Goal: Task Accomplishment & Management: Complete application form

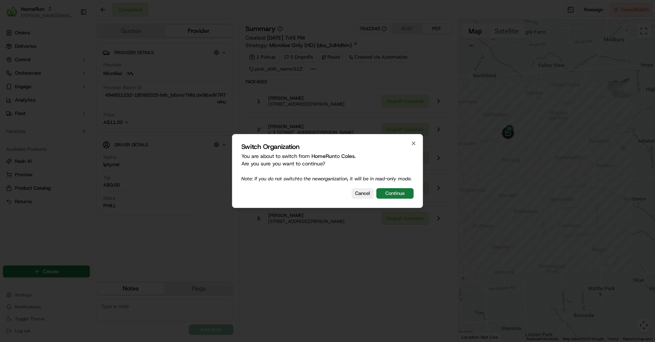
click at [401, 196] on button "Continue" at bounding box center [394, 193] width 37 height 10
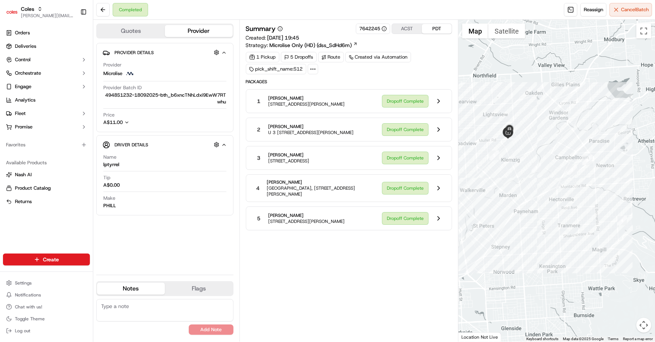
click at [309, 69] on icon at bounding box center [312, 69] width 7 height 7
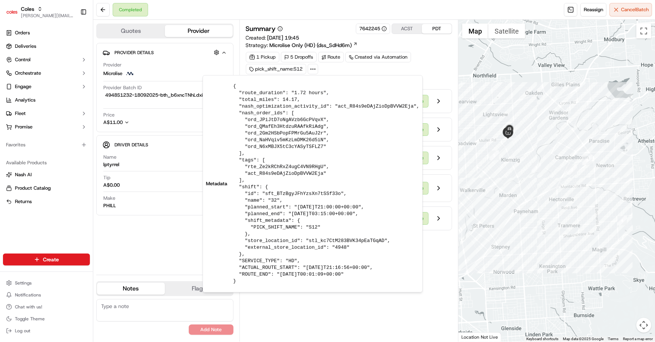
click at [309, 69] on icon at bounding box center [312, 69] width 7 height 7
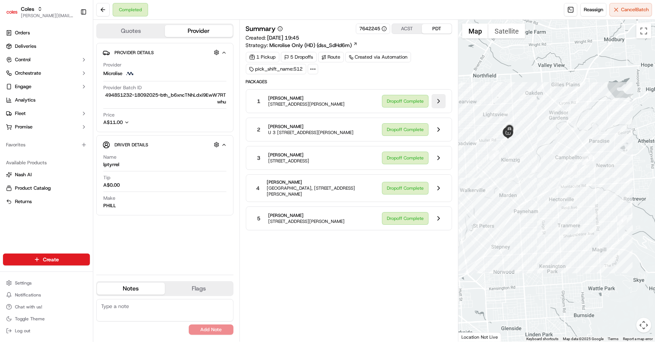
click at [444, 102] on button at bounding box center [438, 101] width 14 height 14
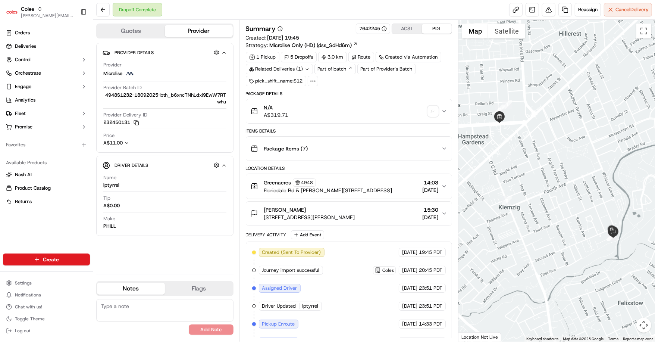
click at [405, 28] on button "ACST" at bounding box center [407, 29] width 30 height 10
click at [433, 27] on button "PDT" at bounding box center [437, 29] width 30 height 10
click at [415, 27] on button "ACST" at bounding box center [407, 29] width 30 height 10
click at [433, 26] on button "PDT" at bounding box center [437, 29] width 30 height 10
click at [416, 26] on button "ACST" at bounding box center [407, 29] width 30 height 10
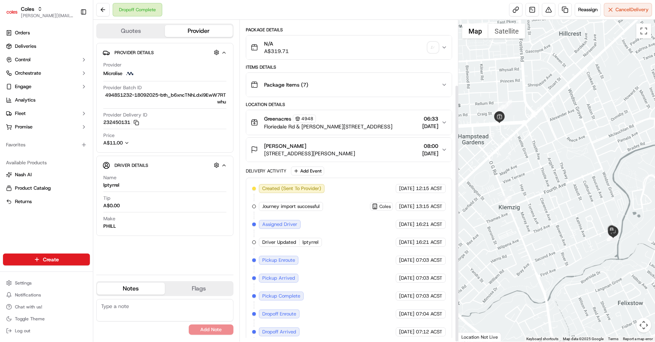
scroll to position [81, 0]
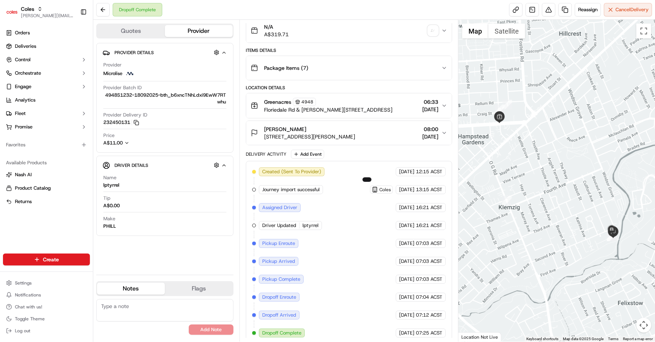
click at [379, 186] on span "Coles" at bounding box center [385, 189] width 12 height 6
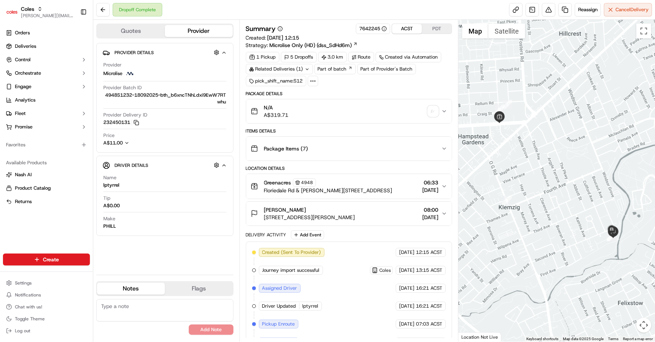
click at [110, 12] on div "Dropoff Complete" at bounding box center [129, 9] width 66 height 13
click at [104, 11] on button at bounding box center [102, 9] width 13 height 13
